Goal: Information Seeking & Learning: Learn about a topic

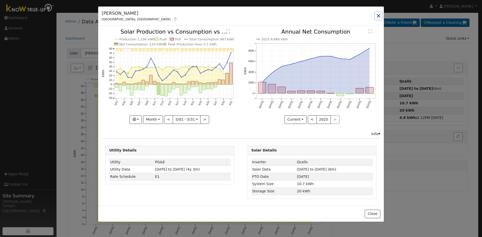
click at [379, 16] on button "button" at bounding box center [378, 15] width 7 height 7
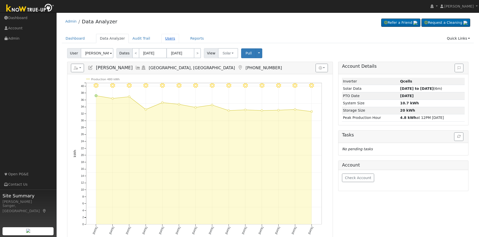
click at [161, 38] on link "Users" at bounding box center [170, 38] width 18 height 9
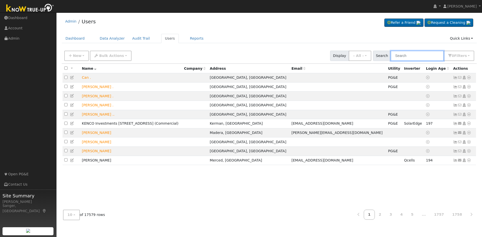
click at [407, 56] on input "text" at bounding box center [417, 56] width 53 height 10
paste input "[PERSON_NAME]"
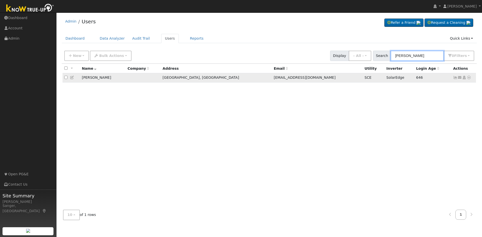
type input "[PERSON_NAME]"
click at [456, 79] on icon at bounding box center [456, 78] width 5 height 4
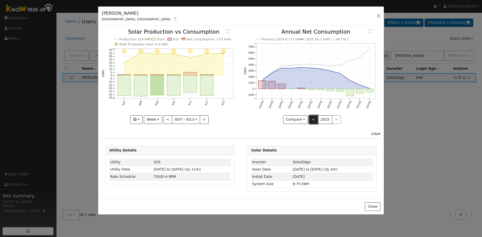
click at [314, 119] on button "<" at bounding box center [313, 120] width 9 height 9
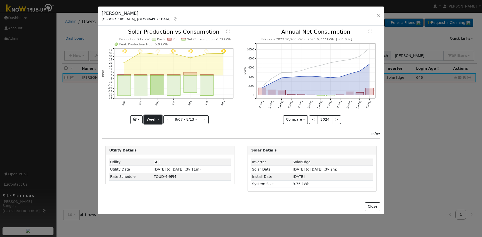
click at [147, 118] on button "Week" at bounding box center [153, 120] width 18 height 9
click at [158, 151] on link "Year" at bounding box center [161, 151] width 35 height 7
type input "[DATE]"
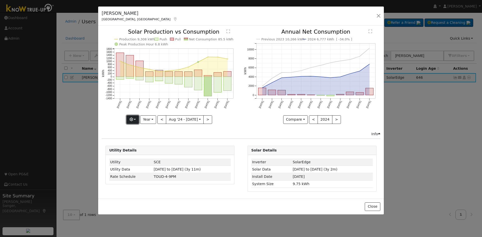
click at [133, 120] on icon "button" at bounding box center [132, 120] width 4 height 4
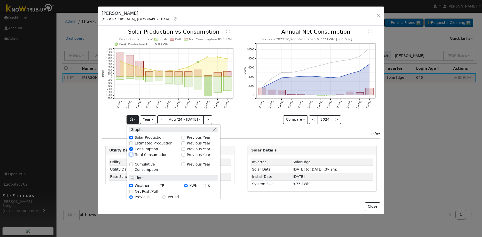
click at [132, 154] on input "Total Consumption" at bounding box center [131, 155] width 4 height 4
checkbox input "true"
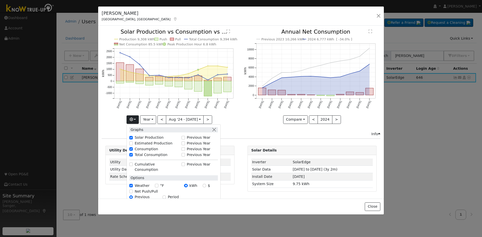
click at [252, 117] on icon "Previous 2023 10,266 kWh 2024 6,777 kWh [ -34.0% ] [DATE] Sep '[DATE] Nov '[DAT…" at bounding box center [312, 75] width 137 height 92
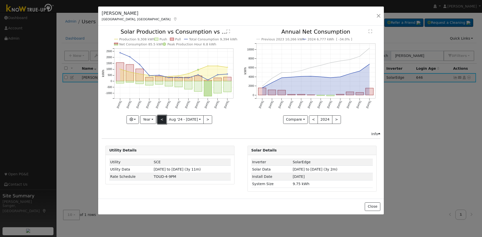
click at [163, 119] on button "<" at bounding box center [162, 120] width 9 height 9
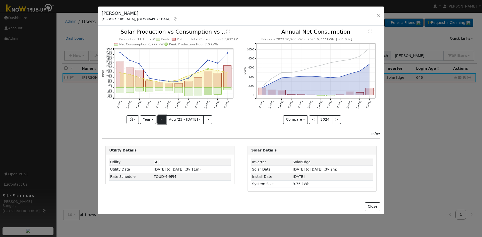
click at [163, 119] on button "<" at bounding box center [162, 120] width 9 height 9
type input "[DATE]"
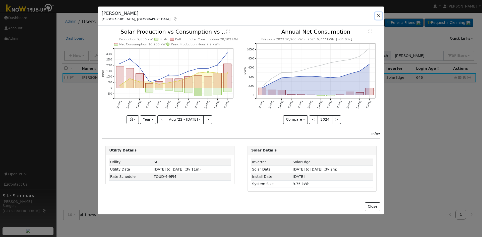
click at [378, 15] on button "button" at bounding box center [378, 15] width 7 height 7
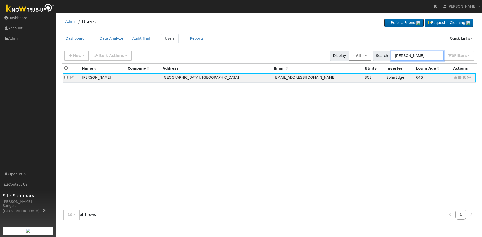
paste input "[PERSON_NAME]"
drag, startPoint x: 417, startPoint y: 56, endPoint x: 369, endPoint y: 51, distance: 47.7
click at [369, 51] on div "New Add User Quick Add Quick Connect Quick Convert Lead Bulk Actions Send Email…" at bounding box center [269, 55] width 412 height 12
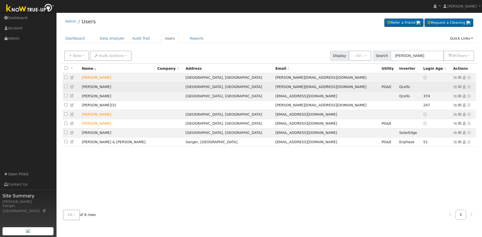
click at [456, 89] on icon at bounding box center [456, 87] width 5 height 4
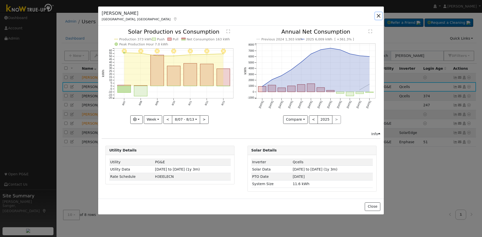
drag, startPoint x: 378, startPoint y: 16, endPoint x: 118, endPoint y: 95, distance: 272.0
click at [377, 16] on button "button" at bounding box center [378, 15] width 7 height 7
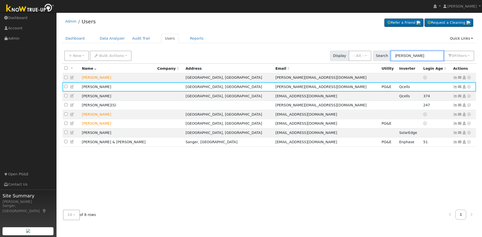
drag, startPoint x: 429, startPoint y: 56, endPoint x: 378, endPoint y: 56, distance: 51.3
click at [378, 56] on div "Search [PERSON_NAME] 0 Filter s My accounts Role Show - All - Show Leads Admin …" at bounding box center [424, 56] width 102 height 10
paste input "[PERSON_NAME]"
type input "[PERSON_NAME]"
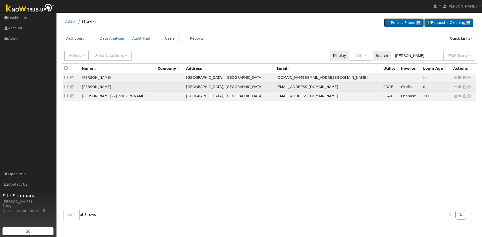
click at [457, 88] on icon at bounding box center [456, 87] width 5 height 4
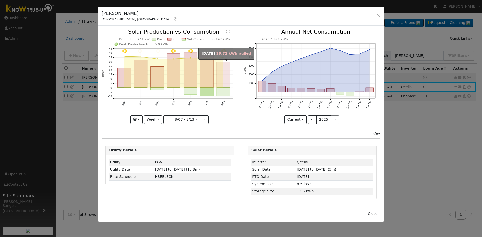
click at [223, 86] on rect "onclick=""" at bounding box center [223, 75] width 13 height 26
type input "[DATE]"
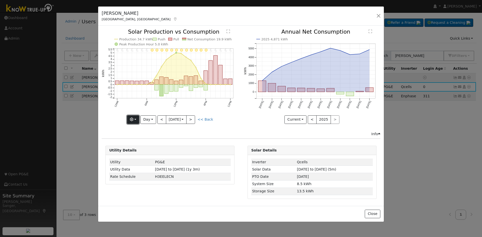
click at [130, 121] on icon "button" at bounding box center [132, 120] width 4 height 4
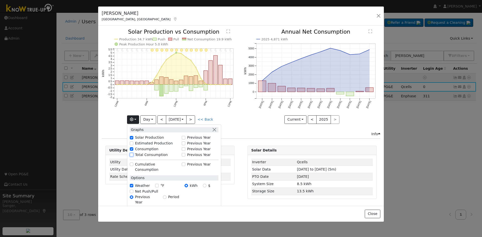
click at [131, 155] on input "Total Consumption" at bounding box center [132, 155] width 4 height 4
click at [131, 154] on input "Total Consumption" at bounding box center [132, 155] width 4 height 4
checkbox input "false"
click at [260, 116] on icon "2025 4,871 kWh [DATE] Sep '[DATE] Nov '[DATE] Jan '[DATE] Mar '[DATE] May '[DAT…" at bounding box center [312, 75] width 137 height 92
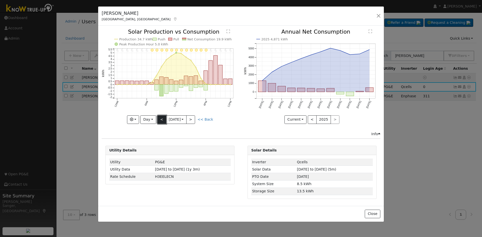
click at [163, 118] on button "<" at bounding box center [162, 120] width 9 height 9
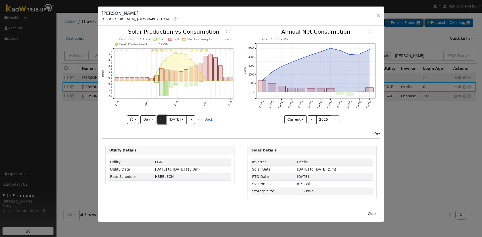
click at [160, 118] on button "<" at bounding box center [162, 120] width 9 height 9
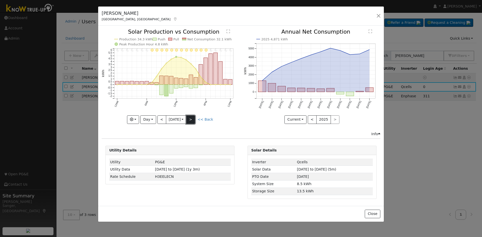
click at [195, 117] on button ">" at bounding box center [190, 120] width 9 height 9
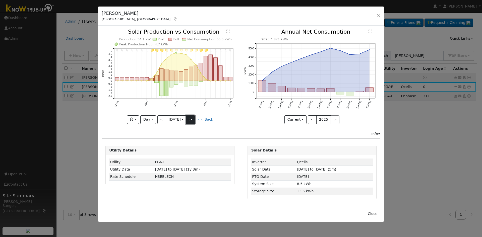
click at [195, 117] on button ">" at bounding box center [190, 120] width 9 height 9
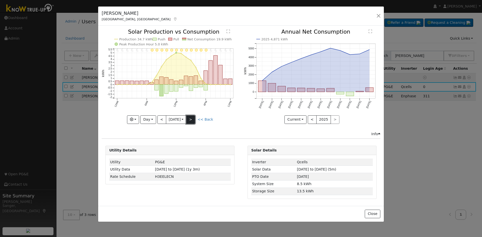
click at [194, 120] on button ">" at bounding box center [190, 120] width 9 height 9
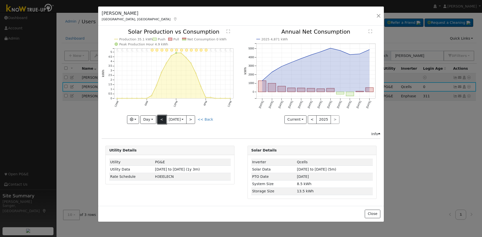
click at [161, 120] on button "<" at bounding box center [162, 120] width 9 height 9
type input "[DATE]"
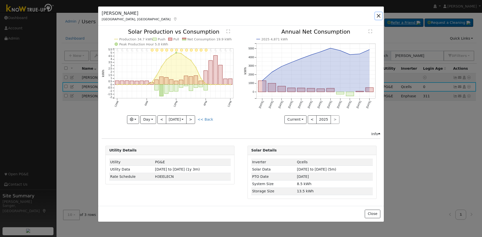
drag, startPoint x: 379, startPoint y: 15, endPoint x: 385, endPoint y: 21, distance: 9.1
click at [379, 15] on button "button" at bounding box center [378, 15] width 7 height 7
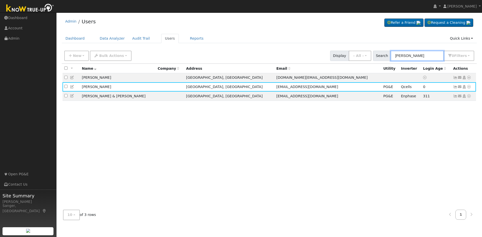
drag, startPoint x: 423, startPoint y: 55, endPoint x: 380, endPoint y: 58, distance: 43.6
click at [380, 58] on div "Search [PERSON_NAME] Her 0 Filter s My accounts Role Show - All - Show Leads Ad…" at bounding box center [424, 56] width 102 height 10
paste input "[PERSON_NAME] & [PERSON_NAME]"
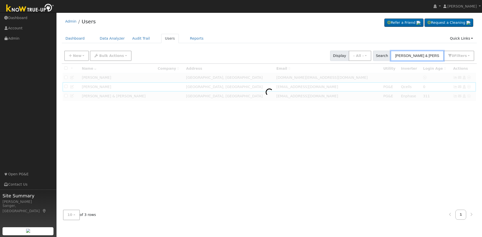
type input "[PERSON_NAME] & [PERSON_NAME]"
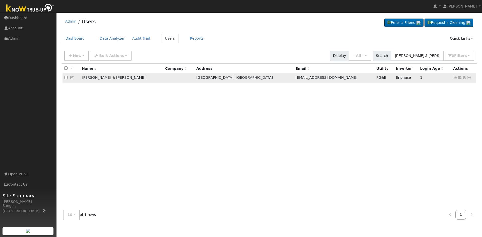
click at [456, 79] on icon at bounding box center [456, 78] width 5 height 4
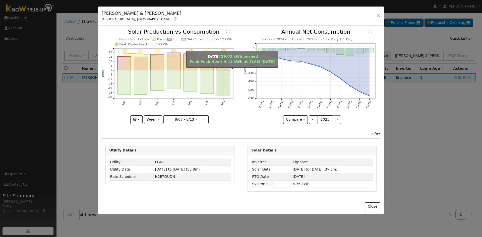
click at [222, 87] on rect "onclick=""" at bounding box center [223, 83] width 13 height 26
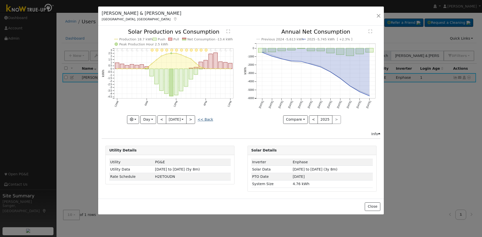
click at [208, 119] on link "<< Back" at bounding box center [206, 120] width 16 height 4
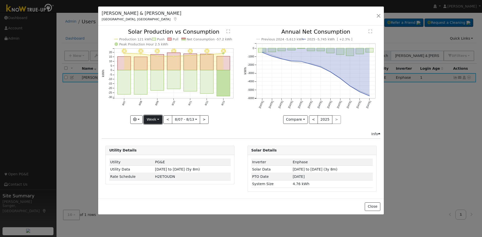
click at [151, 119] on button "Week" at bounding box center [153, 120] width 18 height 9
click at [155, 151] on link "Year" at bounding box center [161, 151] width 35 height 7
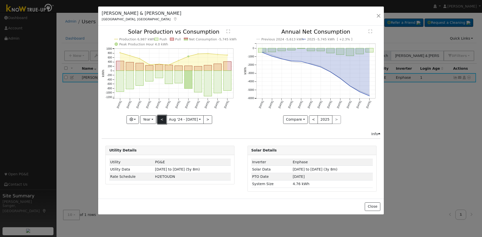
click at [163, 119] on button "<" at bounding box center [162, 120] width 9 height 9
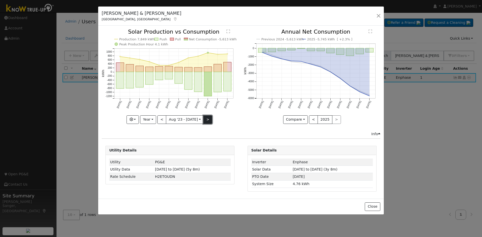
click at [207, 120] on button ">" at bounding box center [208, 120] width 9 height 9
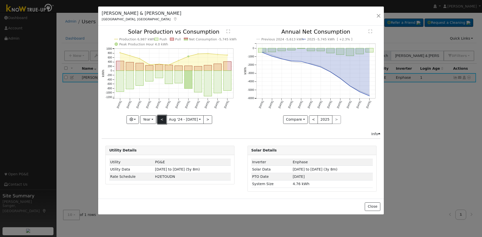
click at [161, 118] on button "<" at bounding box center [162, 120] width 9 height 9
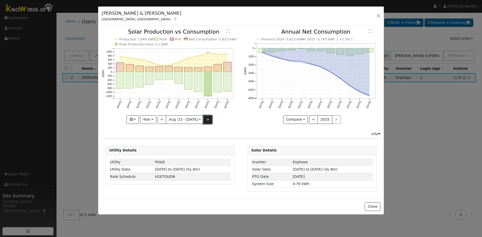
click at [206, 121] on button ">" at bounding box center [208, 120] width 9 height 9
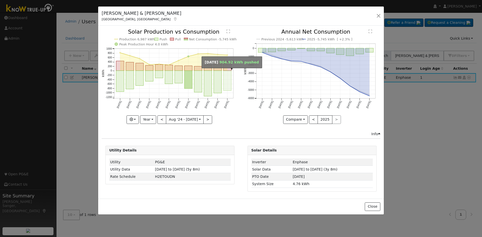
click at [227, 81] on rect "onclick=""" at bounding box center [228, 81] width 8 height 20
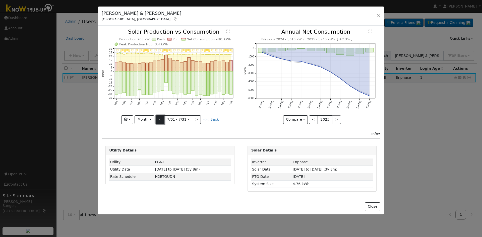
click at [161, 120] on button "<" at bounding box center [160, 120] width 9 height 9
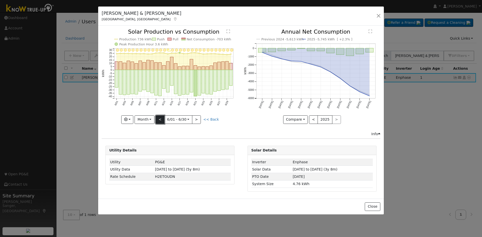
click at [161, 120] on button "<" at bounding box center [160, 120] width 9 height 9
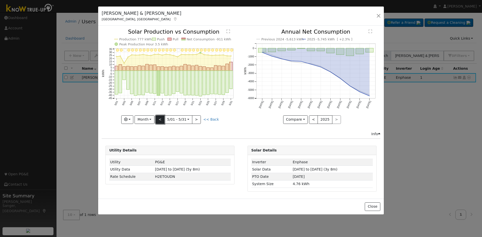
click at [161, 120] on button "<" at bounding box center [160, 120] width 9 height 9
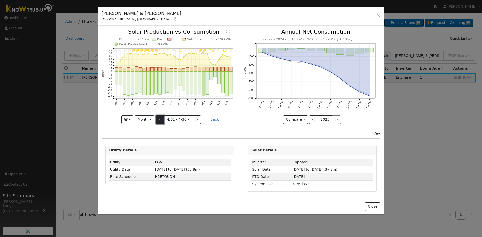
click at [161, 120] on button "<" at bounding box center [160, 120] width 9 height 9
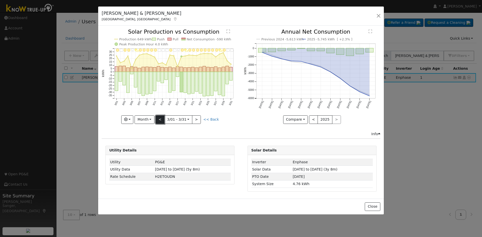
click at [161, 120] on button "<" at bounding box center [160, 120] width 9 height 9
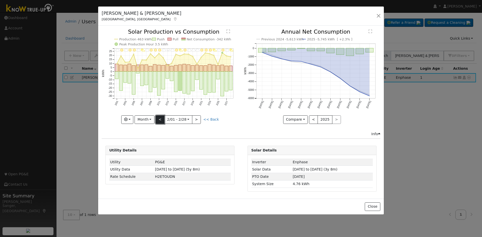
click at [161, 120] on button "<" at bounding box center [160, 120] width 9 height 9
type input "[DATE]"
